Goal: Information Seeking & Learning: Learn about a topic

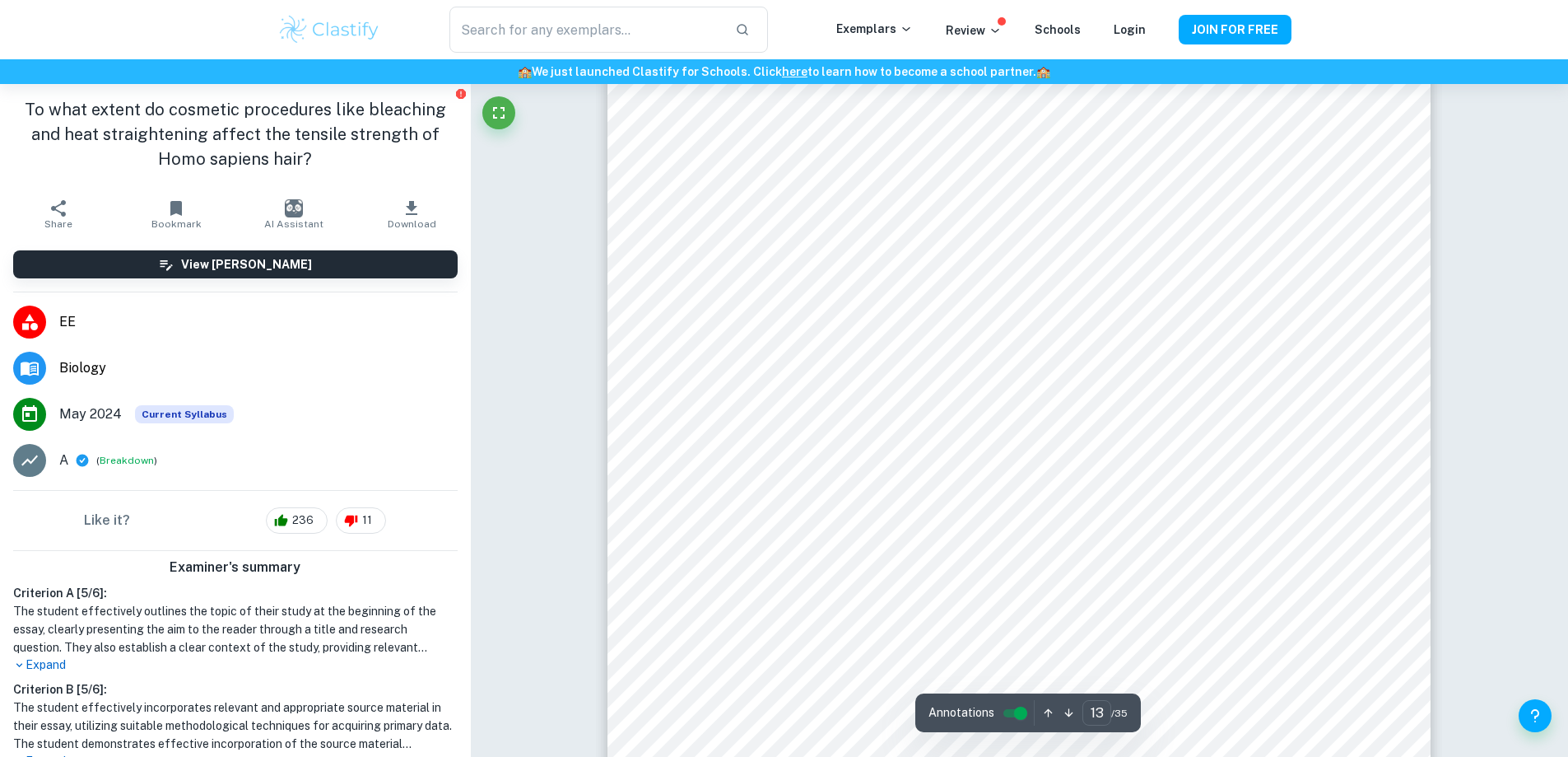
scroll to position [13338, 0]
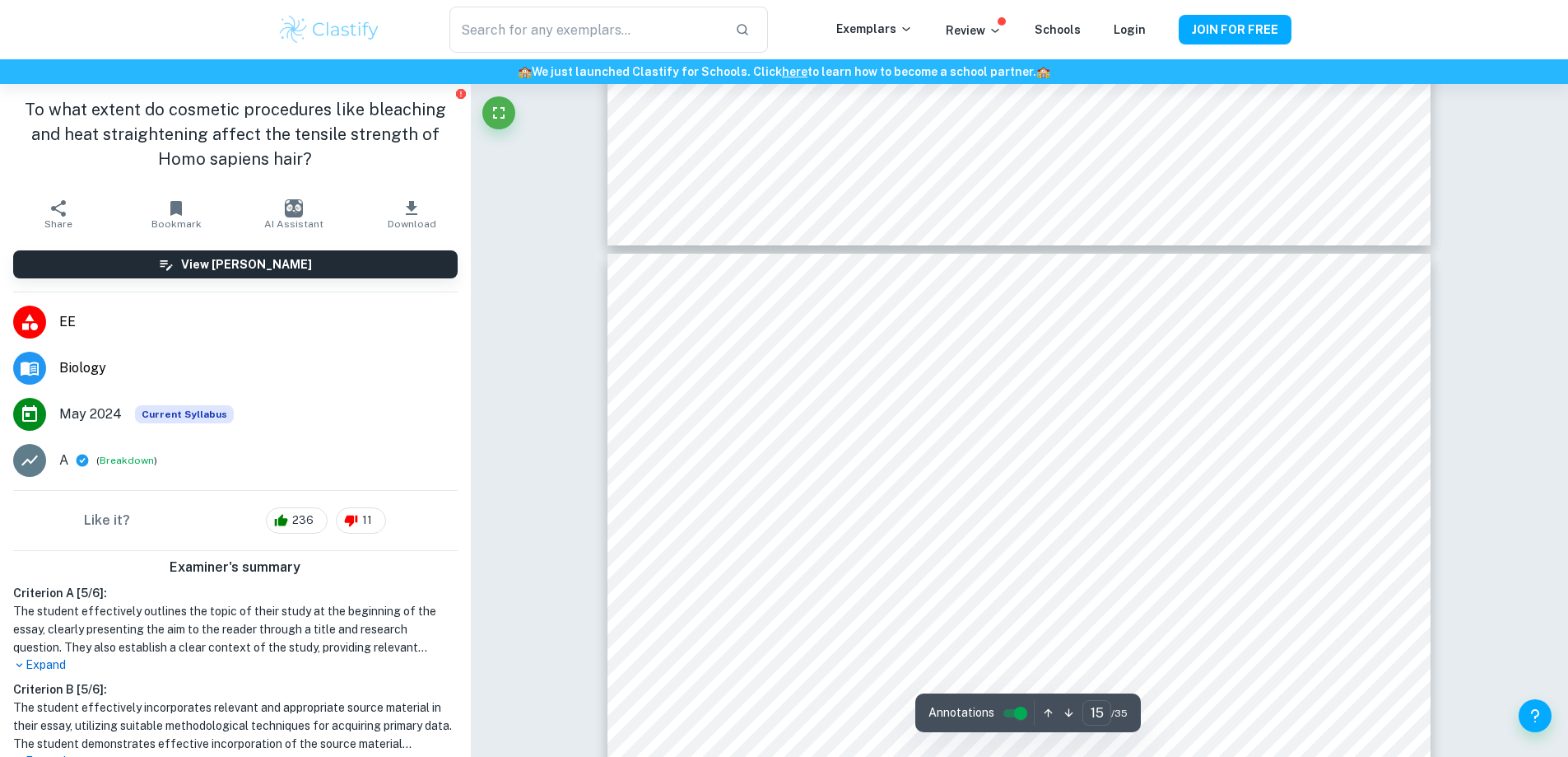
type input "16"
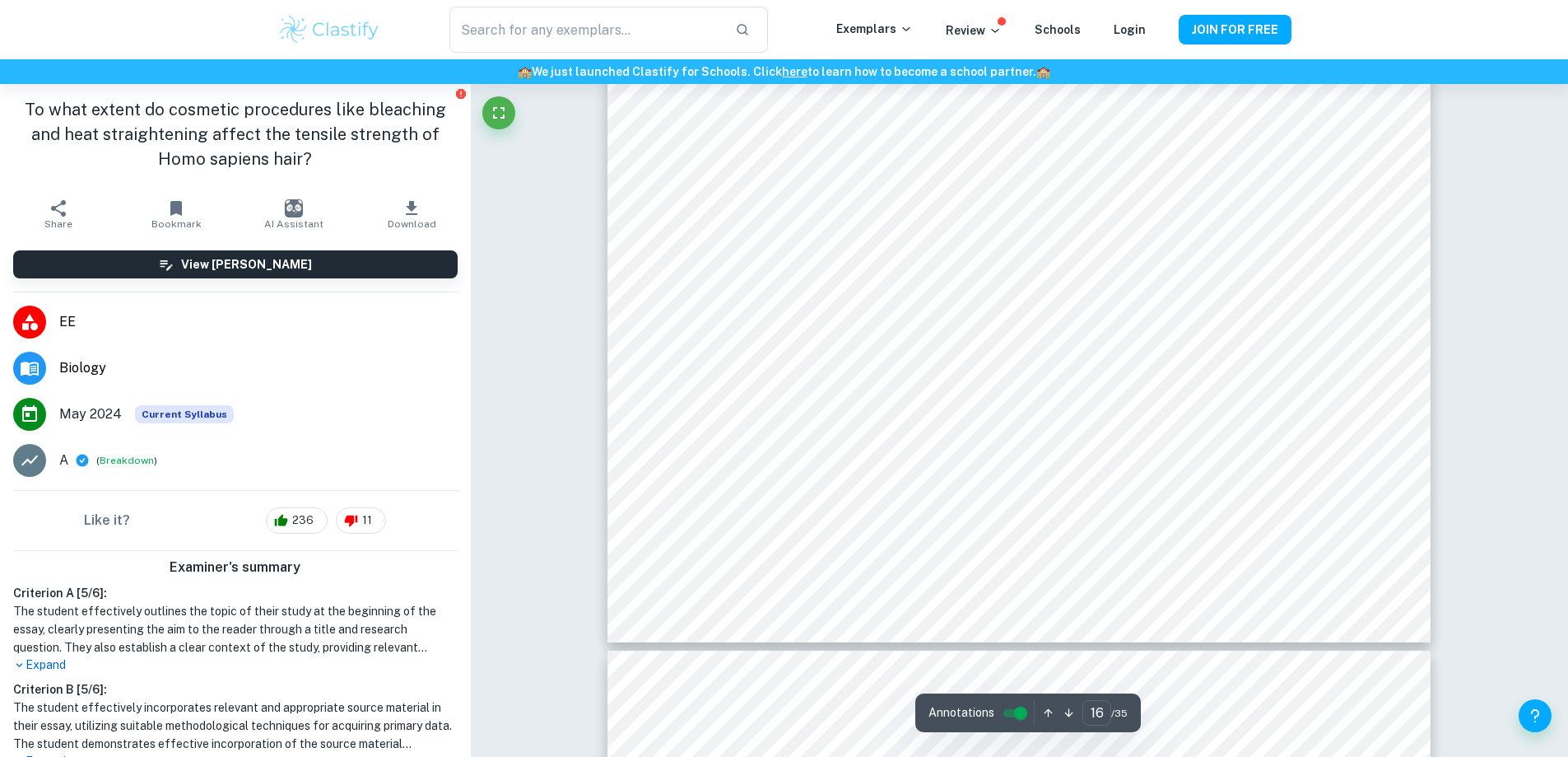
scroll to position [17126, 0]
